Goal: Check status: Check status

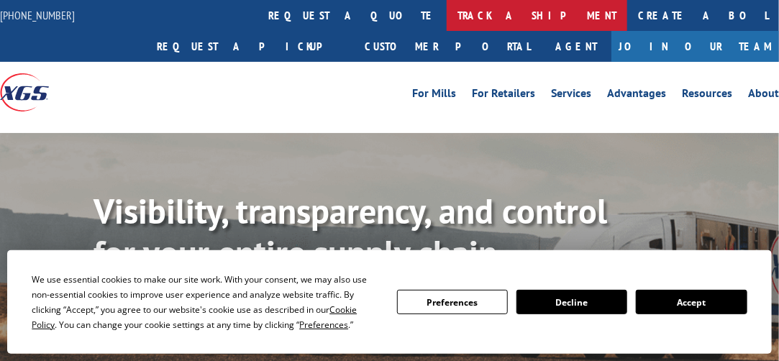
click at [447, 4] on link "track a shipment" at bounding box center [537, 15] width 181 height 31
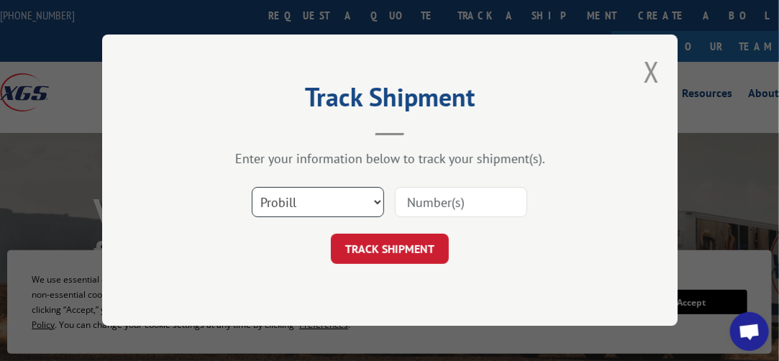
click at [357, 211] on select "Select category... Probill BOL PO" at bounding box center [318, 203] width 132 height 30
select select "bol"
click at [252, 188] on select "Select category... Probill BOL PO" at bounding box center [318, 203] width 132 height 30
click at [443, 209] on input at bounding box center [461, 203] width 132 height 30
type input "649252"
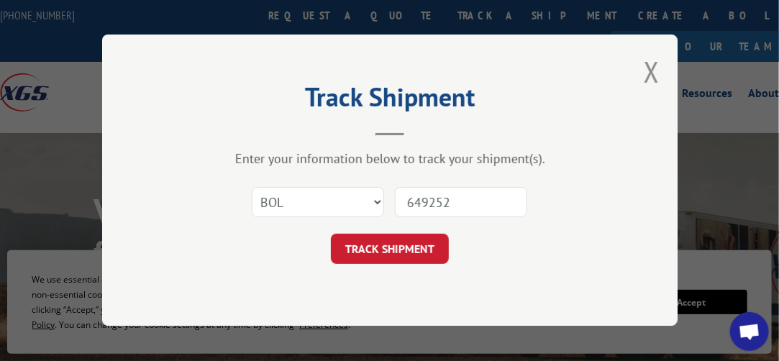
click button "TRACK SHIPMENT" at bounding box center [390, 250] width 118 height 30
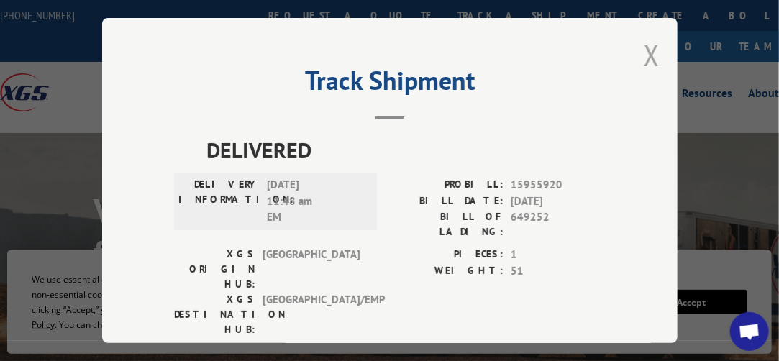
click at [644, 55] on button "Close modal" at bounding box center [652, 55] width 16 height 38
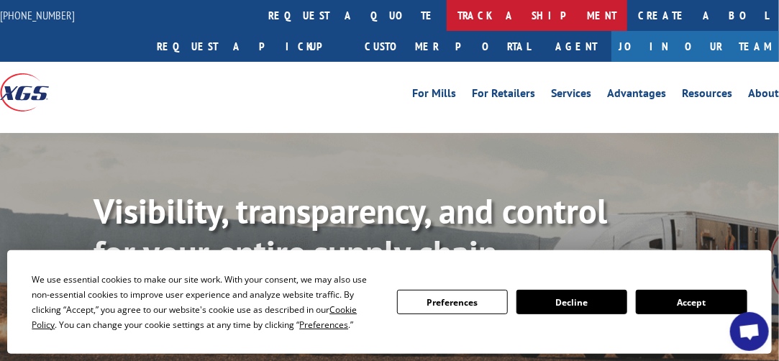
click at [447, 17] on link "track a shipment" at bounding box center [537, 15] width 181 height 31
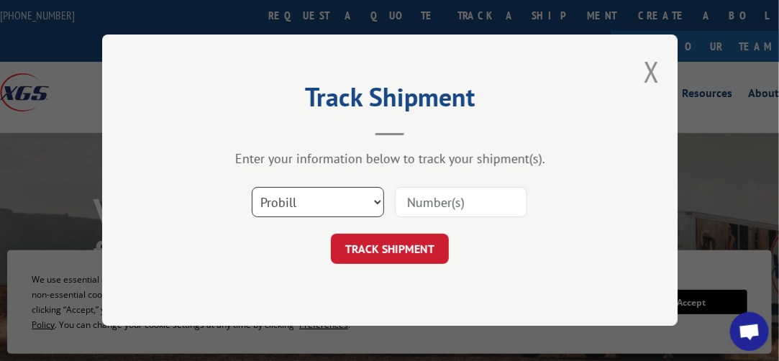
click at [367, 196] on select "Select category... Probill BOL PO" at bounding box center [318, 203] width 132 height 30
select select "bol"
click at [252, 188] on select "Select category... Probill BOL PO" at bounding box center [318, 203] width 132 height 30
click at [435, 199] on input at bounding box center [461, 203] width 132 height 30
paste input "645190"
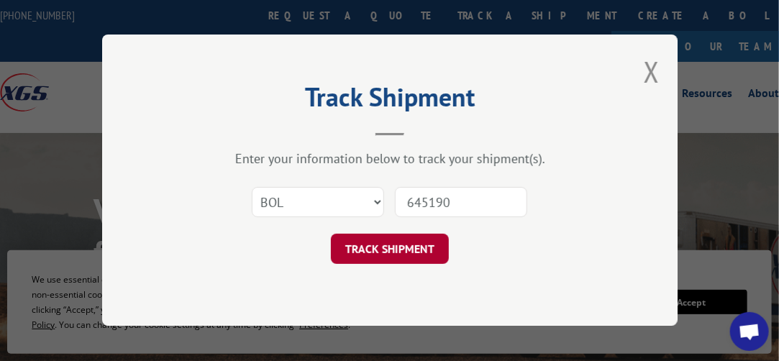
type input "645190"
click at [404, 250] on button "TRACK SHIPMENT" at bounding box center [390, 250] width 118 height 30
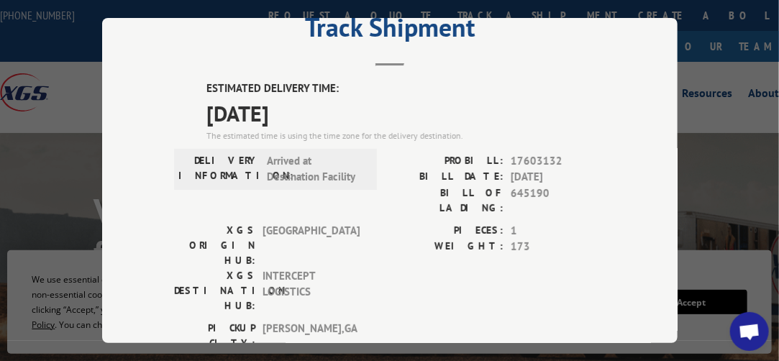
scroll to position [72, 0]
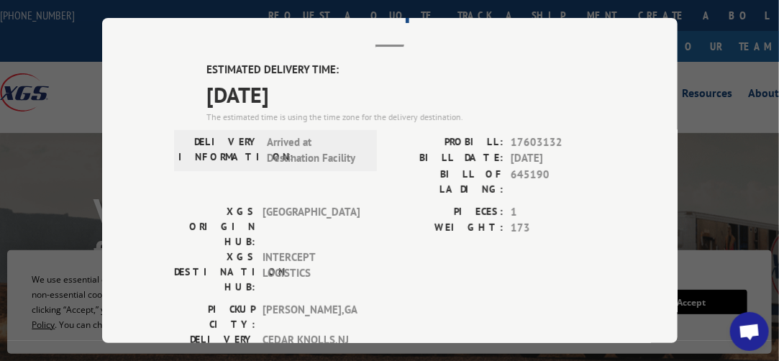
click at [723, 127] on div "Track Shipment ESTIMATED DELIVERY TIME: [DATE] The estimated time is using the …" at bounding box center [389, 180] width 779 height 361
